Goal: Task Accomplishment & Management: Manage account settings

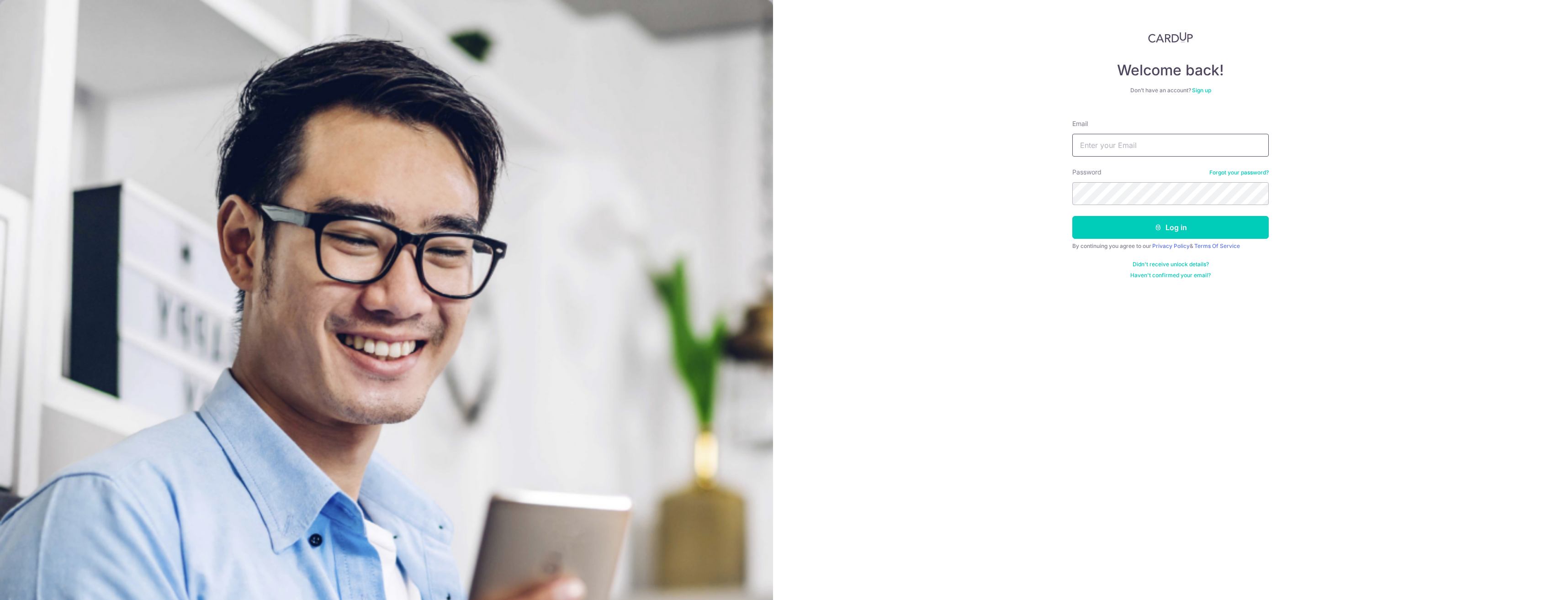
click at [1089, 151] on input "Email" at bounding box center [1171, 145] width 196 height 22
type input "[EMAIL_ADDRESS][DOMAIN_NAME]"
click at [1073, 216] on button "Log in" at bounding box center [1171, 227] width 196 height 22
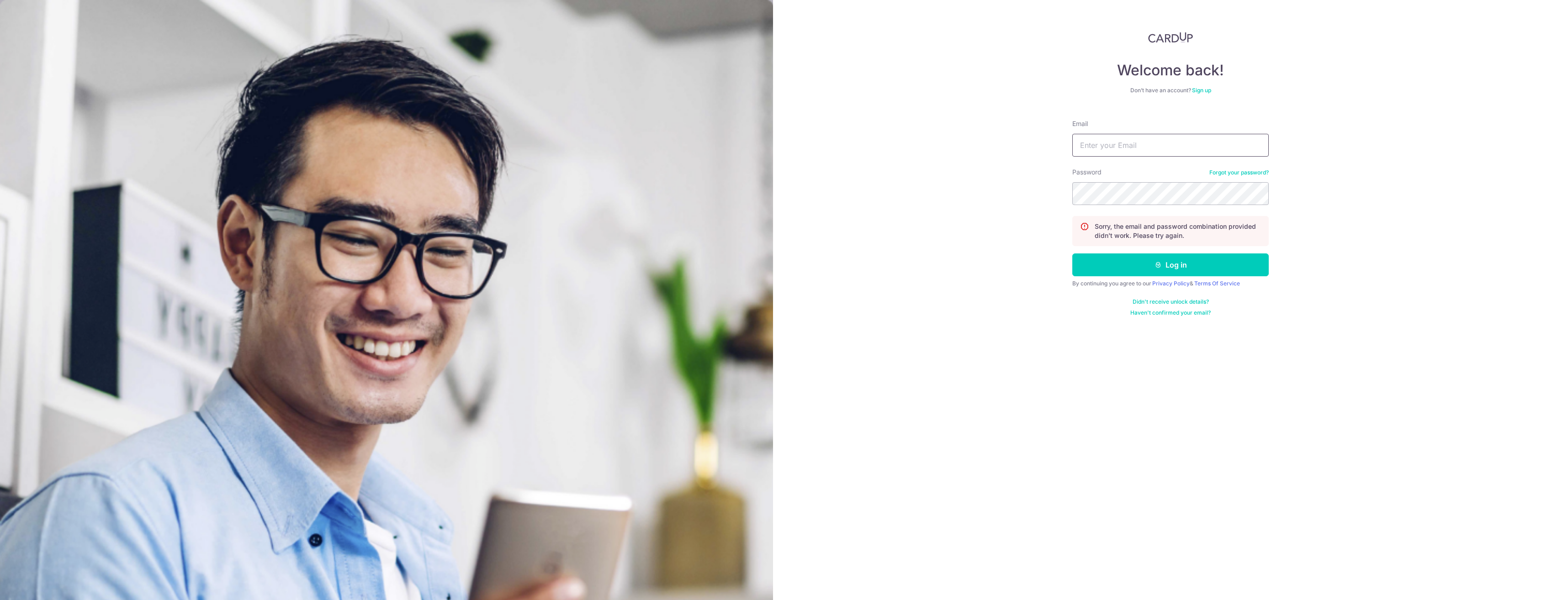
click at [1096, 140] on input "Email" at bounding box center [1171, 145] width 196 height 22
type input "[EMAIL_ADDRESS][DOMAIN_NAME]"
click at [1073, 253] on button "Log in" at bounding box center [1171, 264] width 196 height 22
click at [1115, 148] on input "Email" at bounding box center [1171, 145] width 196 height 22
type input "[EMAIL_ADDRESS][DOMAIN_NAME]"
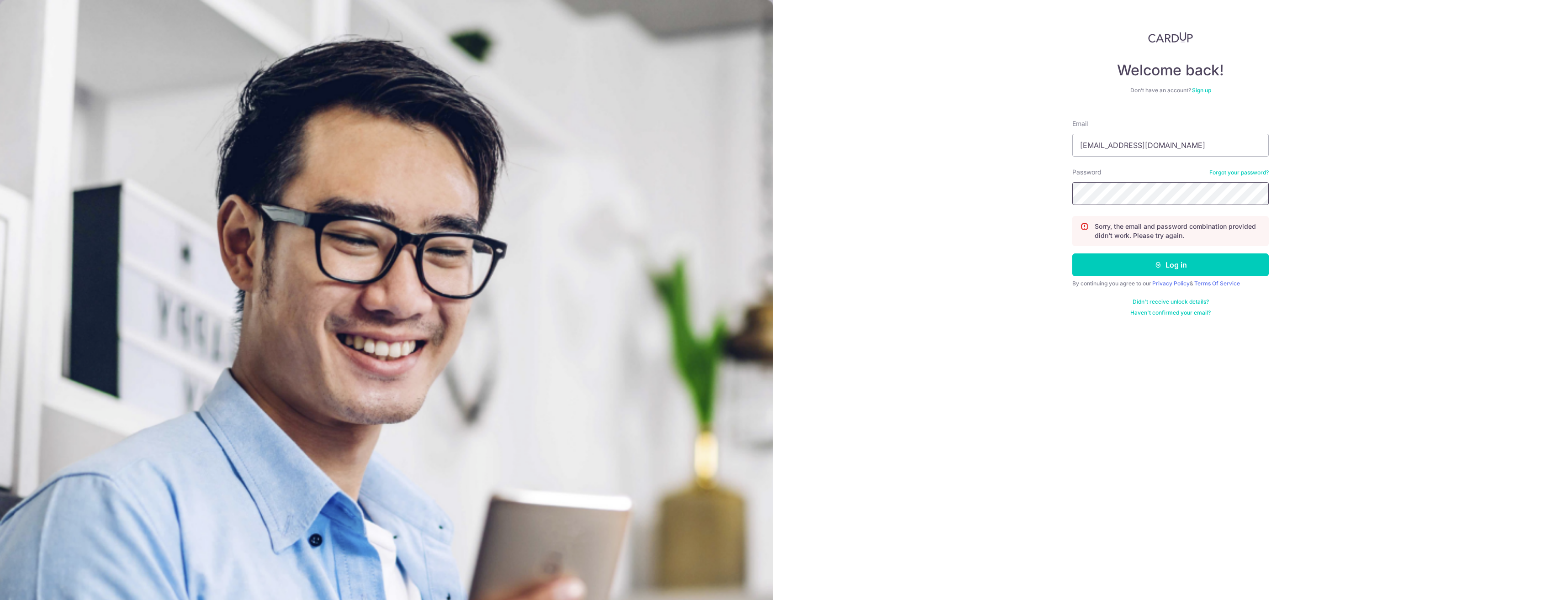
click at [1033, 201] on div "Welcome back! Don’t have an account? Sign up Email reynard.lim.is.a.prop@gmail.…" at bounding box center [1171, 300] width 795 height 600
click at [1150, 268] on button "Log in" at bounding box center [1171, 264] width 196 height 22
click at [1145, 246] on u "here" at bounding box center [1145, 245] width 12 height 7
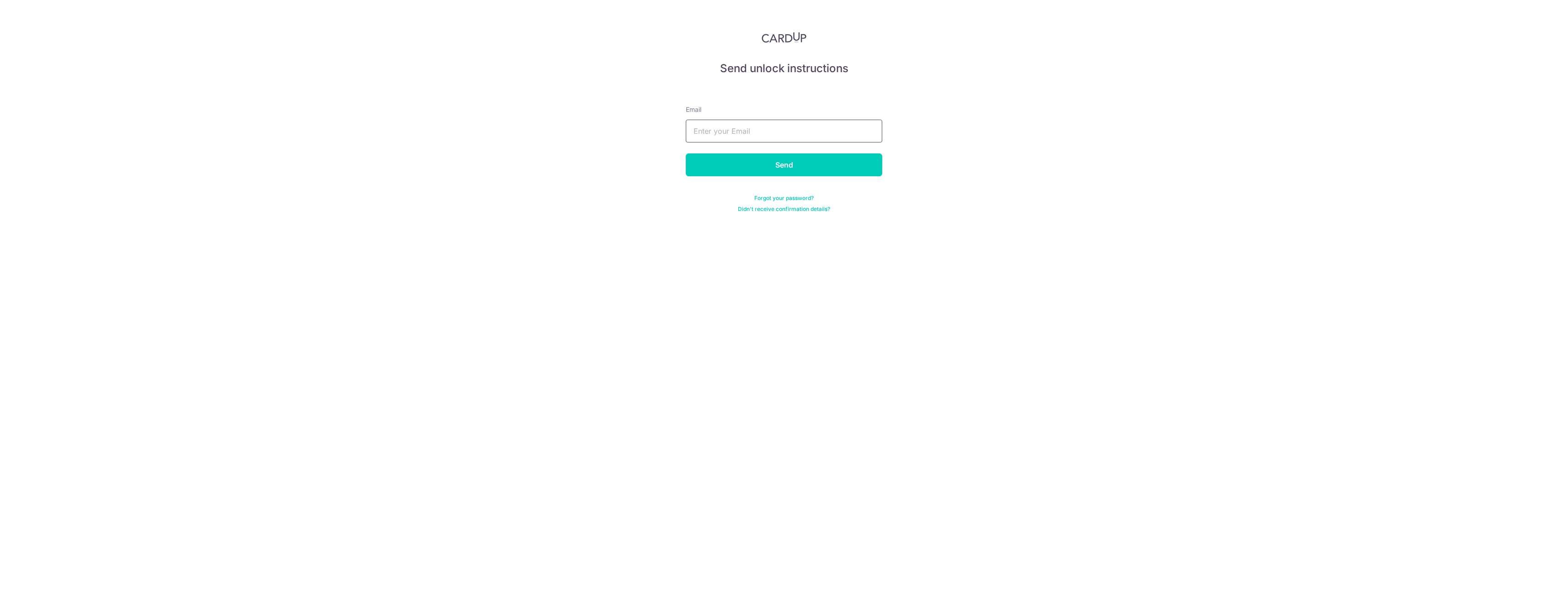
click at [728, 133] on input "text" at bounding box center [784, 131] width 196 height 22
type input "[EMAIL_ADDRESS][DOMAIN_NAME]"
click at [733, 171] on input "Send" at bounding box center [784, 165] width 196 height 22
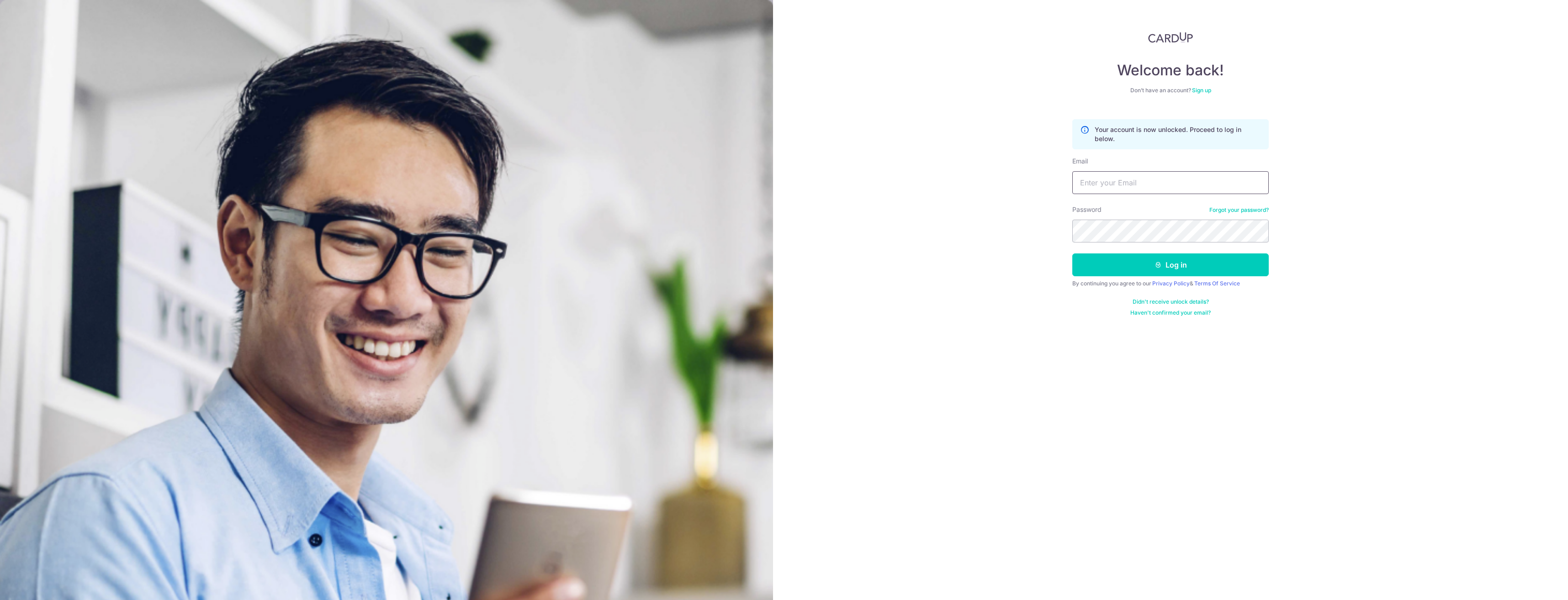
click at [1133, 189] on input "Email" at bounding box center [1171, 183] width 196 height 22
type input "[EMAIL_ADDRESS][DOMAIN_NAME]"
click at [1073, 253] on button "Log in" at bounding box center [1171, 264] width 196 height 22
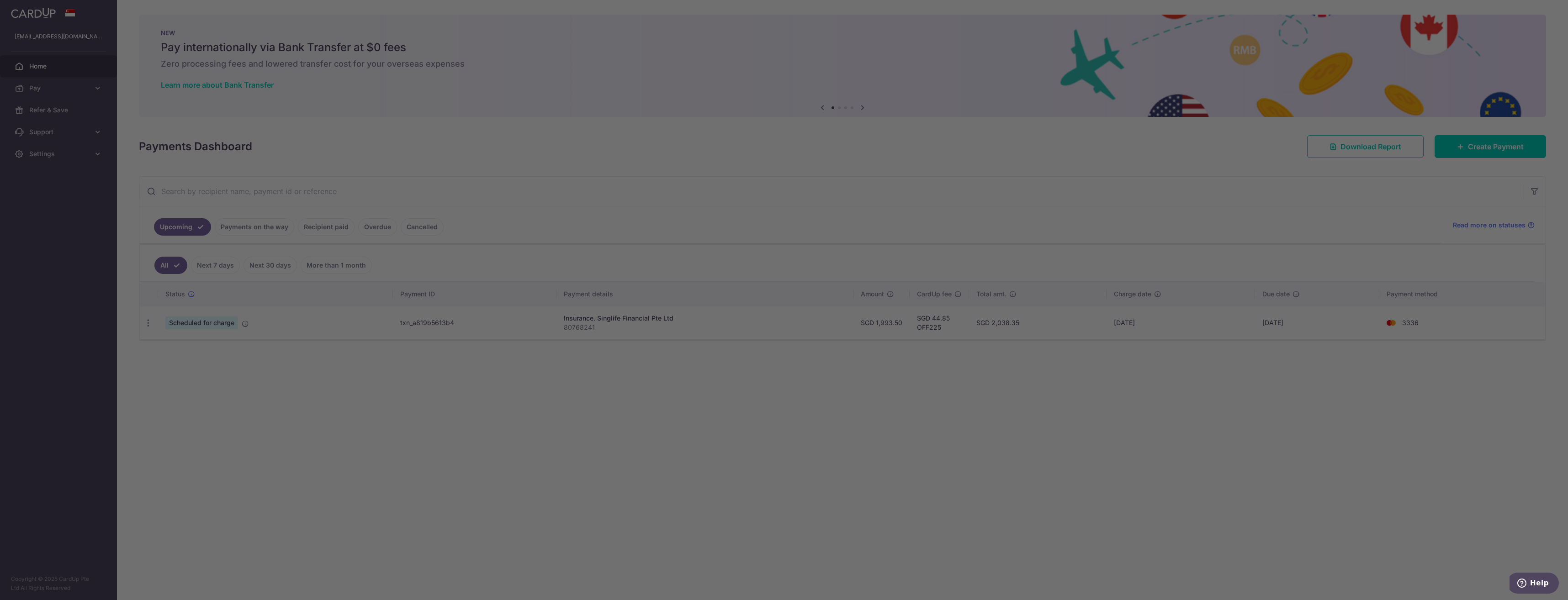
click at [477, 55] on div at bounding box center [791, 303] width 1584 height 606
drag, startPoint x: 514, startPoint y: 176, endPoint x: 672, endPoint y: 198, distance: 159.5
click at [519, 177] on div at bounding box center [791, 303] width 1584 height 606
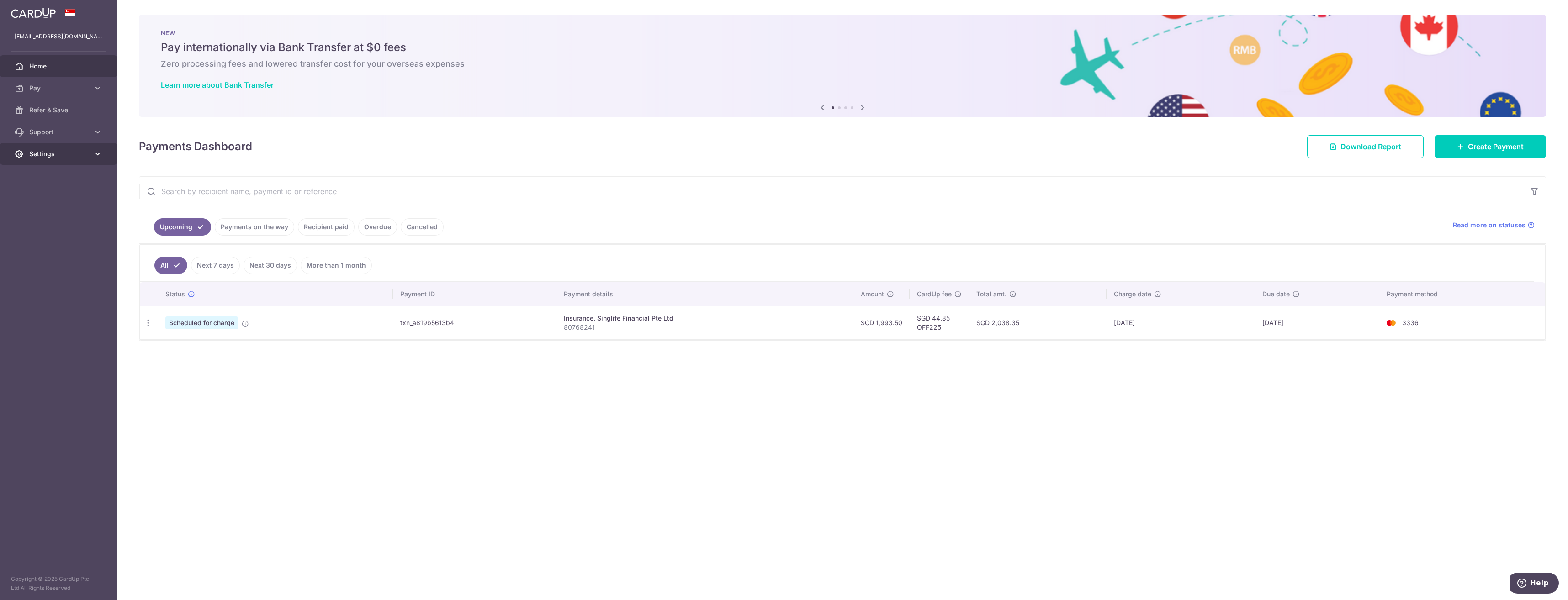
click at [68, 155] on span "Settings" at bounding box center [59, 154] width 60 height 9
click at [58, 196] on span "Logout" at bounding box center [59, 198] width 60 height 9
